Goal: Transaction & Acquisition: Purchase product/service

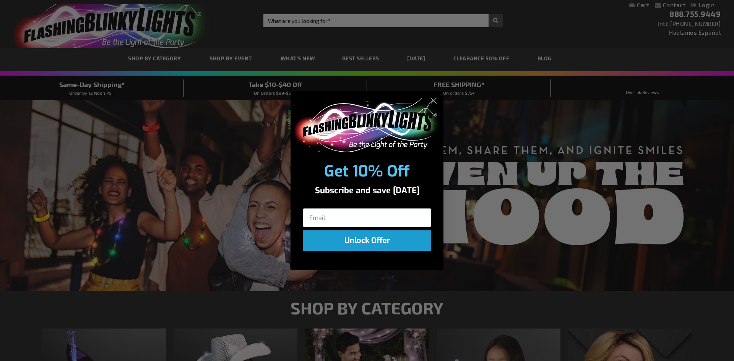
type input "b"
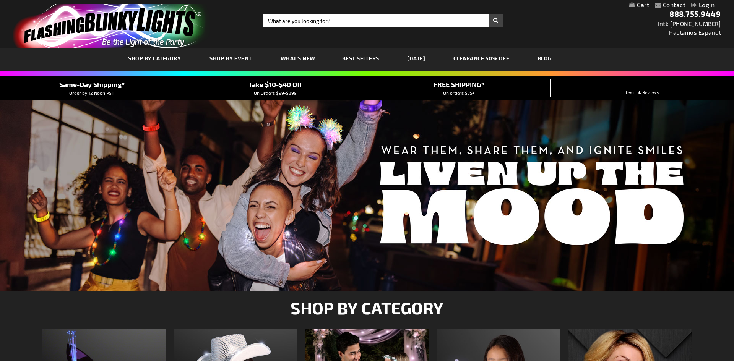
click at [300, 20] on div "Close dialog Get 10% Off Subscribe and save [DATE] Unlock Offer Submit" at bounding box center [367, 180] width 734 height 361
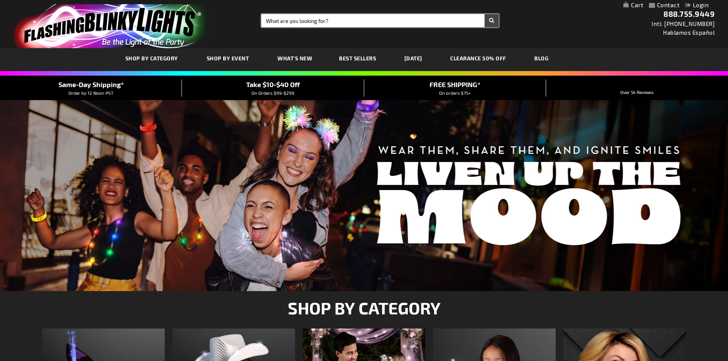
click at [297, 23] on input "Search" at bounding box center [379, 20] width 237 height 13
type input "blinking ice cubes"
click at [485, 14] on button "Search" at bounding box center [492, 20] width 14 height 13
